Goal: Find specific page/section: Find specific page/section

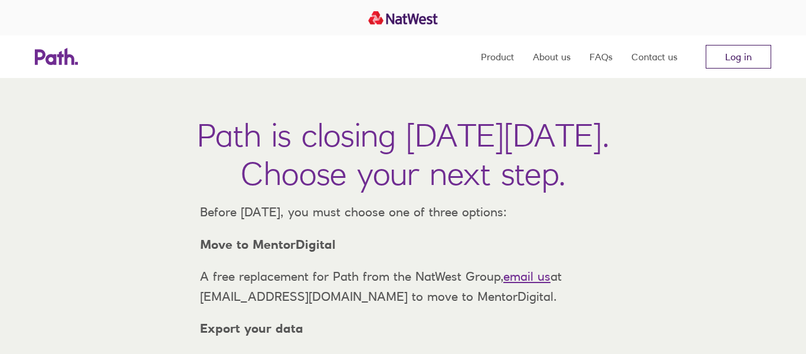
click at [739, 62] on link "Log in" at bounding box center [739, 57] width 66 height 24
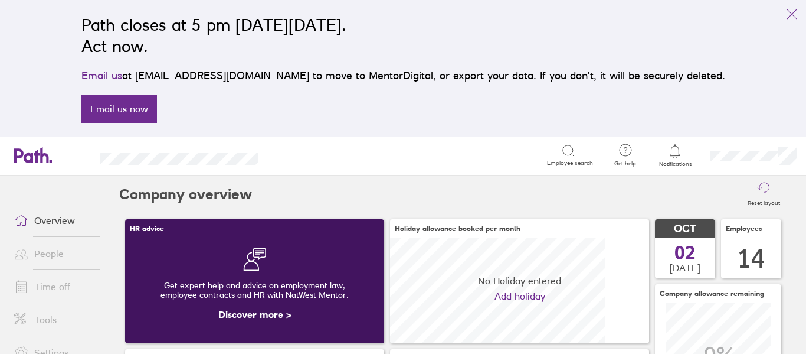
scroll to position [105, 259]
click at [70, 254] on link "People" at bounding box center [52, 253] width 95 height 24
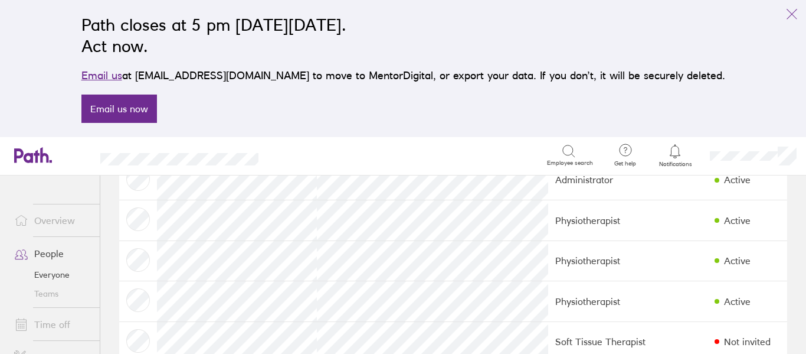
scroll to position [204, 0]
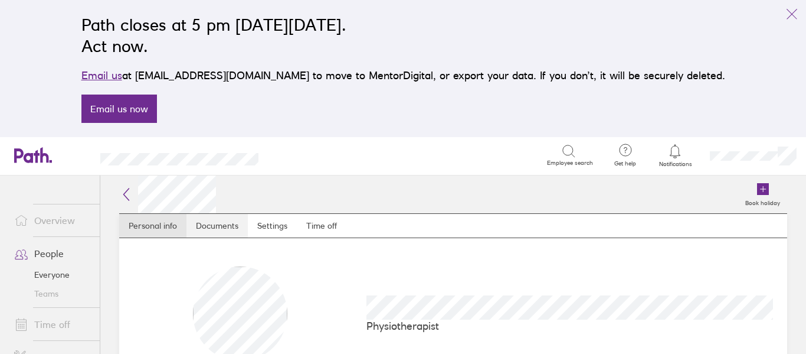
click at [218, 230] on link "Documents" at bounding box center [217, 226] width 61 height 24
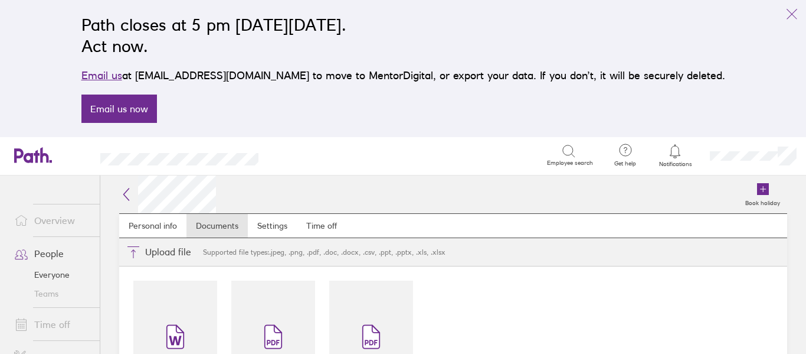
scroll to position [61, 0]
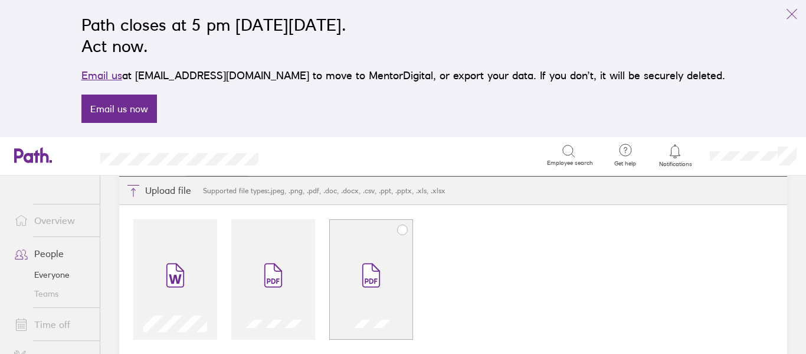
click at [364, 297] on span at bounding box center [371, 275] width 50 height 71
